Goal: Task Accomplishment & Management: Complete application form

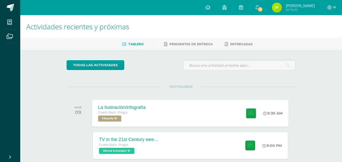
click at [166, 114] on div "La ilustración/infografía Cuarto [PERSON_NAME]. Progra Filosofía 'B' 9:30 AM La…" at bounding box center [190, 113] width 197 height 27
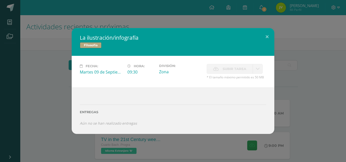
click at [60, 98] on div "La ilustración/infografía Filosofía Fecha: [DATE] Hora: 09:30 División: Subir t…" at bounding box center [173, 81] width 342 height 106
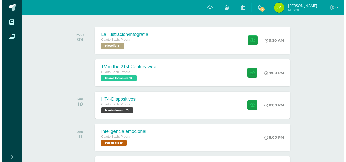
scroll to position [76, 0]
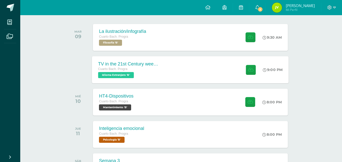
click at [157, 67] on div "Cuarto Bach. Progra" at bounding box center [128, 70] width 61 height 6
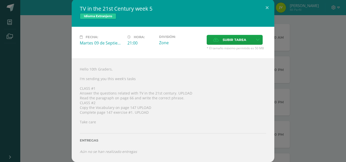
scroll to position [1, 0]
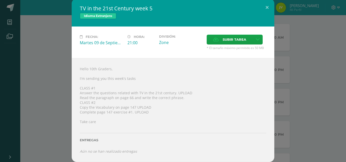
click at [289, 83] on div "TV in the 21st Century week 5 Idioma Extranjero Fecha: [DATE] Hora: 21:00 Divis…" at bounding box center [173, 81] width 342 height 164
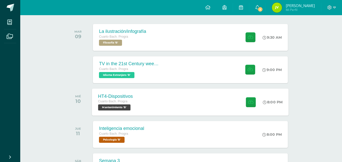
click at [162, 103] on div "HT4-Dispositivos Cuarto [PERSON_NAME]. Progra Mantenimiento 'B' 8:00 PM HT4-Dis…" at bounding box center [190, 102] width 197 height 27
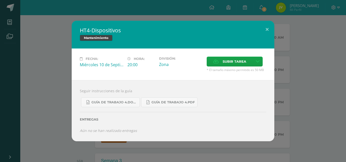
click at [64, 89] on div "HT4-Dispositivos Mantenimiento Fecha: [DATE] Hora: 20:00 División: Subir tarea" at bounding box center [173, 81] width 342 height 121
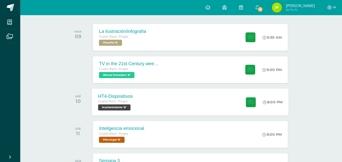
click at [222, 103] on div "HT4-Dispositivos Cuarto [PERSON_NAME]. Progra Mantenimiento 'B' 8:00 PM HT4-Dis…" at bounding box center [190, 102] width 197 height 27
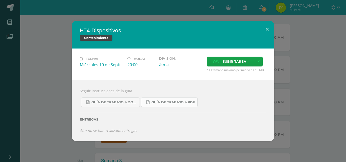
click at [187, 105] on link "Guía de trabajo 4.pdf" at bounding box center [169, 103] width 56 height 10
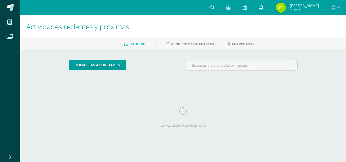
click at [263, 9] on icon at bounding box center [261, 7] width 4 height 5
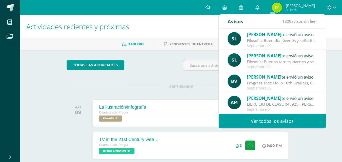
click at [271, 44] on div "Septiembre 09" at bounding box center [282, 46] width 70 height 4
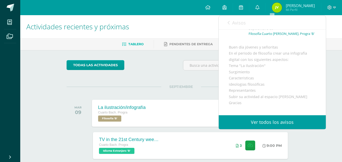
scroll to position [76, 0]
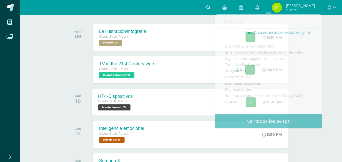
click at [143, 106] on div "HT4-Dispositivos Cuarto [PERSON_NAME]. Progra Mantenimiento 'B' 8:00 PM HT4-Dis…" at bounding box center [190, 102] width 197 height 27
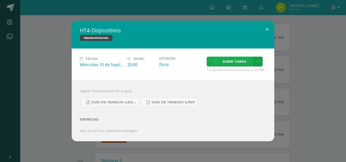
click at [239, 59] on span "Subir tarea" at bounding box center [235, 61] width 24 height 9
click at [0, 0] on input "Subir tarea" at bounding box center [0, 0] width 0 height 0
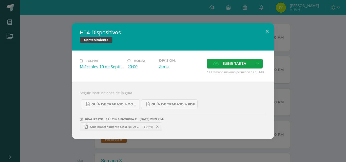
click at [58, 98] on div "HT4-Dispositivos Mantenimiento Fecha: [DATE] Hora: 20:00 División: Subir tarea" at bounding box center [173, 81] width 342 height 117
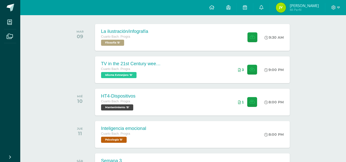
click at [58, 98] on div "HT4-Dispositivos Mantenimiento Fecha: [DATE] Hora: 20:00 División: Subir tarea" at bounding box center [173, 81] width 342 height 117
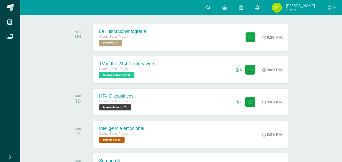
click at [266, 6] on link at bounding box center [258, 7] width 16 height 15
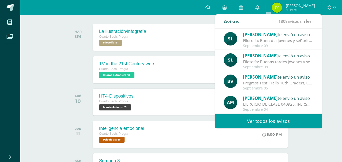
click at [266, 36] on span "[PERSON_NAME]" at bounding box center [260, 35] width 35 height 6
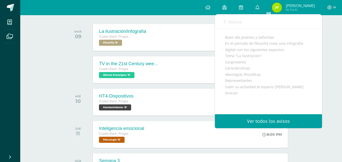
scroll to position [25, 0]
